Goal: Navigation & Orientation: Find specific page/section

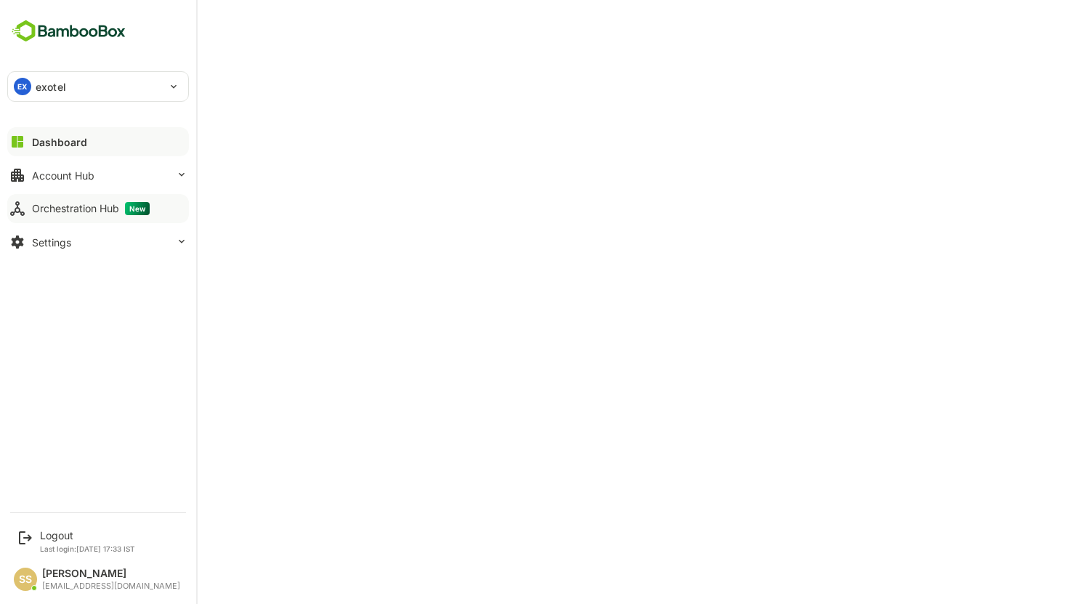
click at [59, 209] on div "Orchestration Hub New" at bounding box center [91, 208] width 118 height 13
click at [84, 174] on div "Account Hub" at bounding box center [63, 175] width 63 height 12
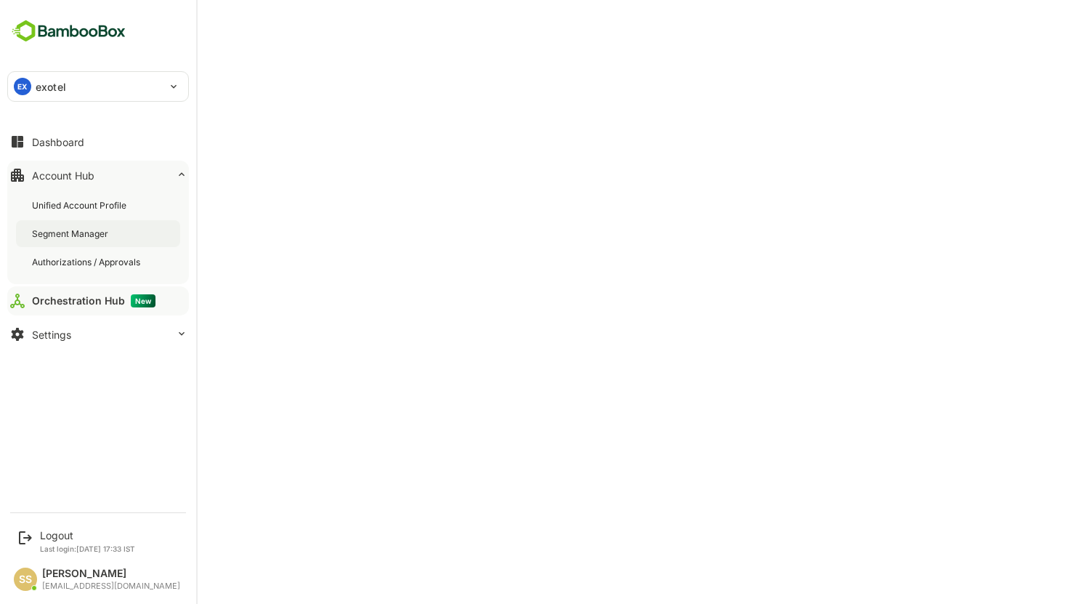
click at [73, 233] on div "Segment Manager" at bounding box center [71, 234] width 79 height 12
click at [66, 301] on div "Orchestration Hub New" at bounding box center [91, 300] width 118 height 13
